Goal: Find specific page/section: Find specific page/section

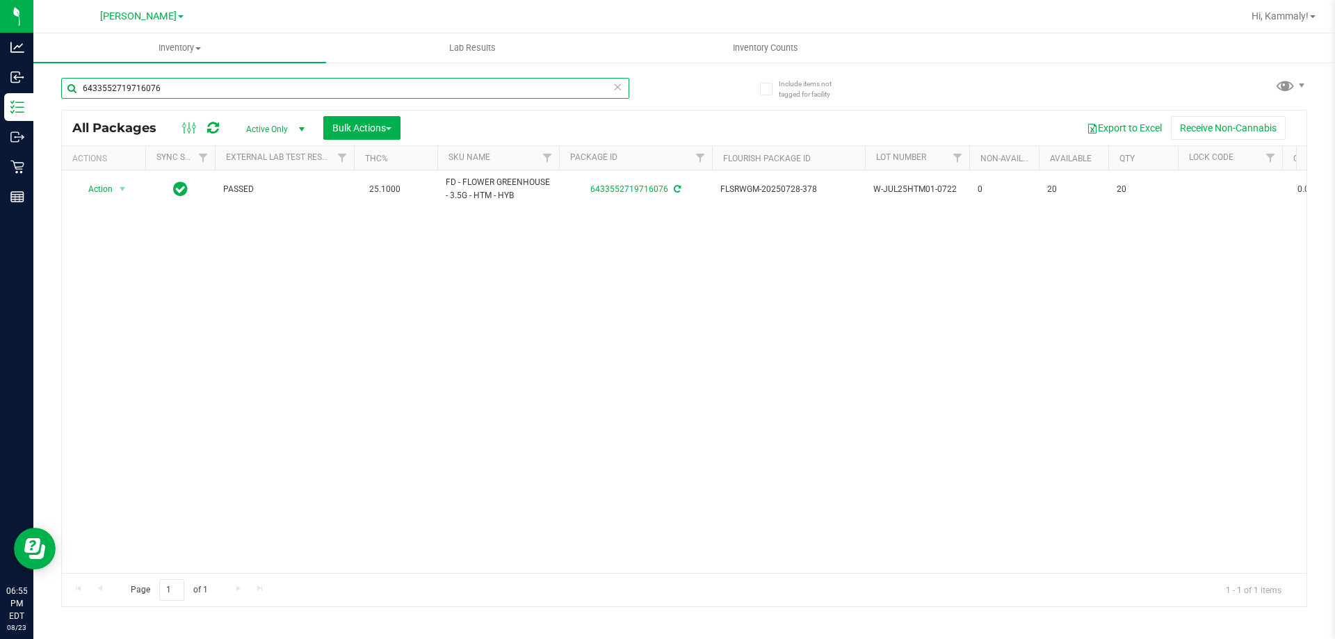
click at [214, 86] on input "6433552719716076" at bounding box center [345, 88] width 568 height 21
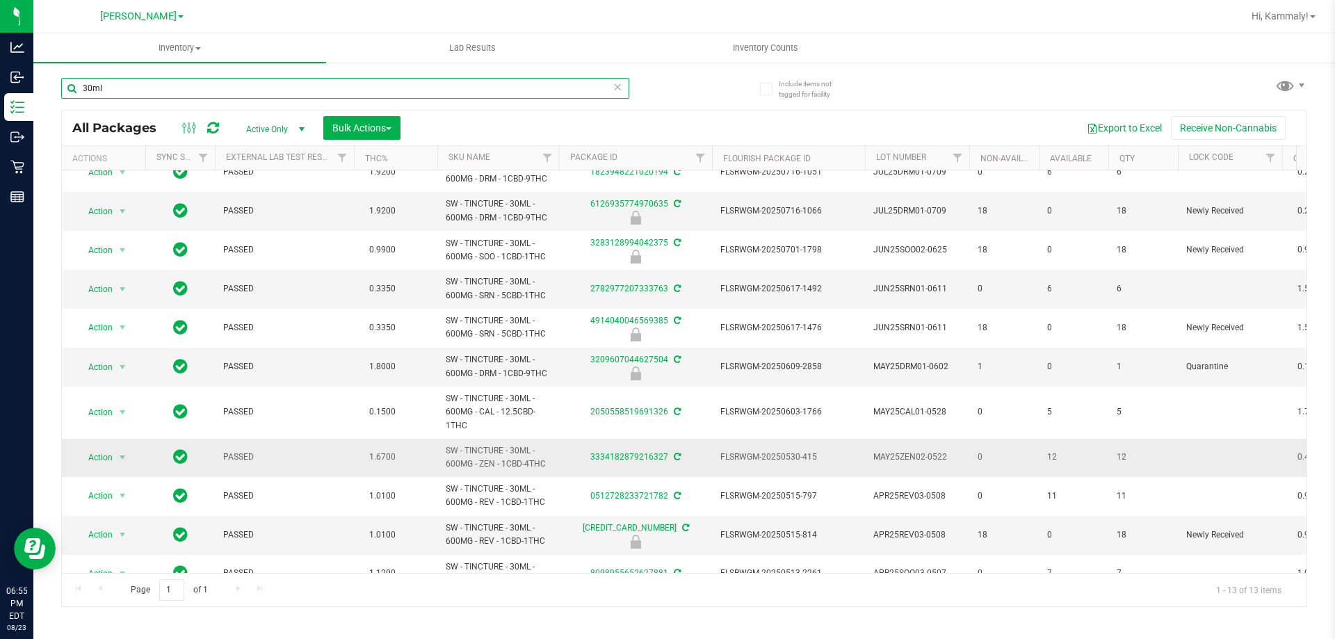
scroll to position [124, 0]
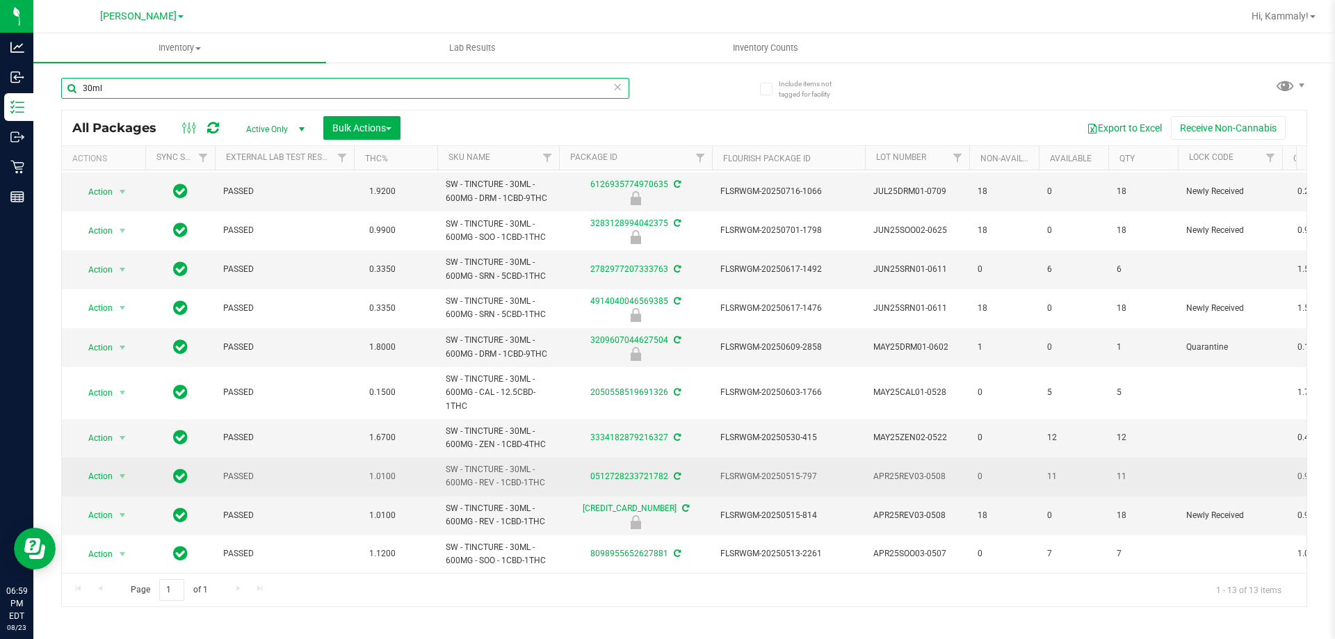
type input "30ml"
